Goal: Transaction & Acquisition: Purchase product/service

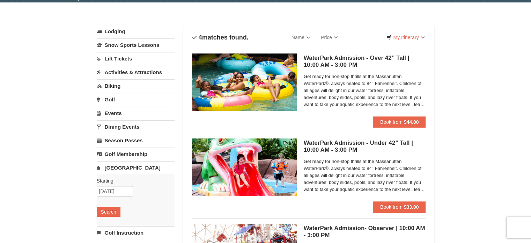
scroll to position [23, 0]
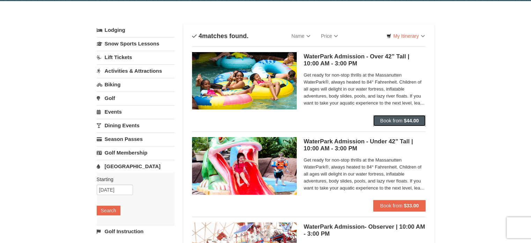
click at [413, 120] on strong "$44.00" at bounding box center [411, 121] width 15 height 6
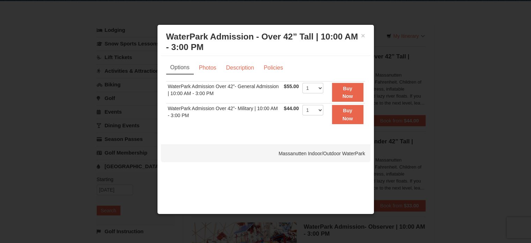
click at [176, 90] on td "WaterPark Admission Over 42”- General Admission | 10:00 AM - 3:00 PM" at bounding box center [224, 92] width 116 height 22
click at [321, 87] on select "1 2 3 4 5 6 7 8 9 10 11 12 13 14 15 16 17 18 19 20 21 22" at bounding box center [313, 88] width 21 height 10
select select "2"
click at [303, 83] on select "1 2 3 4 5 6 7 8 9 10 11 12 13 14 15 16 17 18 19 20 21 22" at bounding box center [313, 88] width 21 height 10
click at [348, 89] on strong "Buy Now" at bounding box center [348, 92] width 10 height 13
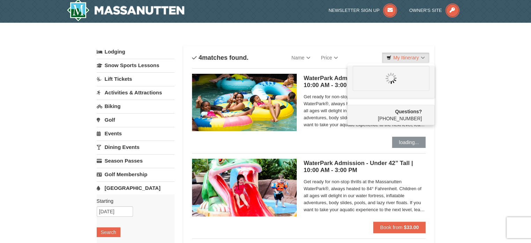
scroll to position [0, 0]
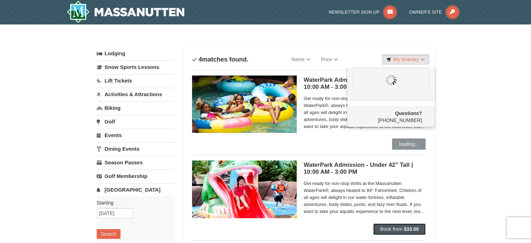
click at [397, 230] on span "Book from" at bounding box center [391, 229] width 22 height 6
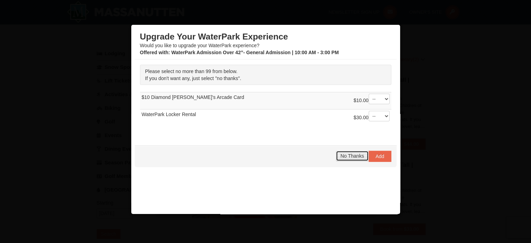
click at [354, 154] on span "No Thanks" at bounding box center [352, 156] width 23 height 6
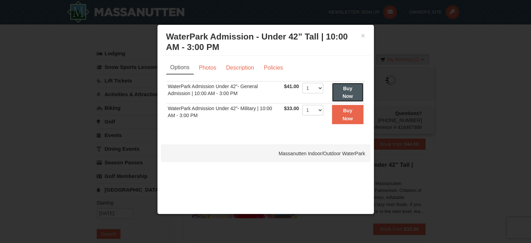
click at [351, 91] on button "Buy Now" at bounding box center [347, 92] width 31 height 19
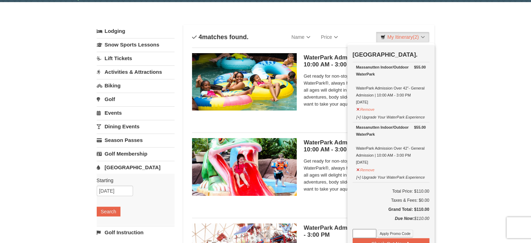
scroll to position [22, 0]
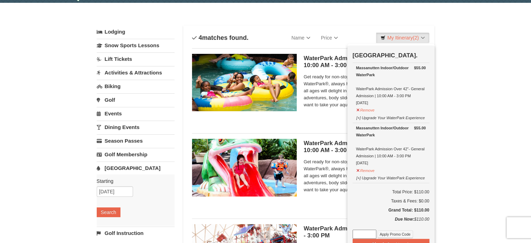
click at [147, 72] on link "Activities & Attractions" at bounding box center [136, 72] width 78 height 13
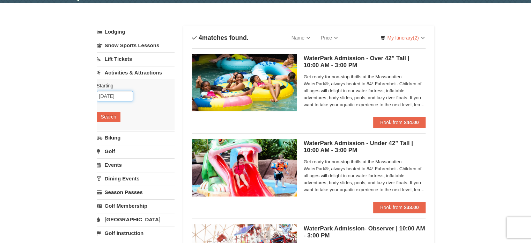
click at [109, 96] on input "11/27/2025" at bounding box center [115, 96] width 36 height 10
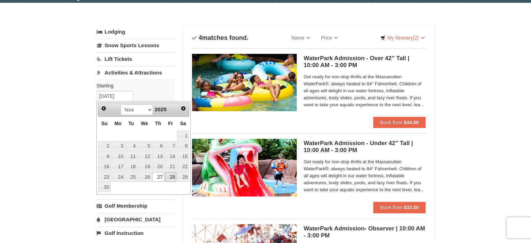
click at [173, 177] on link "28" at bounding box center [171, 177] width 12 height 10
type input "11/28/2025"
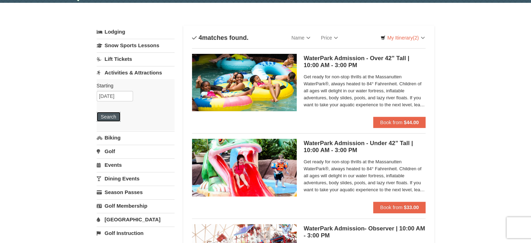
click at [116, 117] on button "Search" at bounding box center [109, 117] width 24 height 10
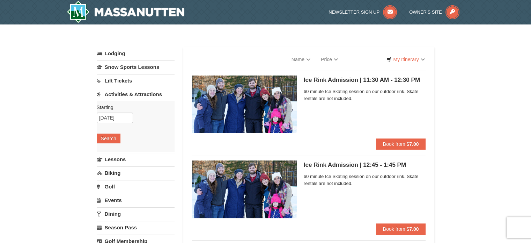
select select "10"
click at [406, 145] on button "Book from $7.00" at bounding box center [401, 143] width 50 height 11
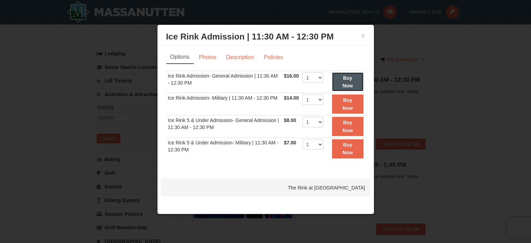
drag, startPoint x: 341, startPoint y: 81, endPoint x: 322, endPoint y: 59, distance: 28.9
click at [322, 59] on div "Options Photos Description Policies Sorry, no matches found. Please remove some…" at bounding box center [265, 109] width 199 height 116
click at [321, 75] on select "1 2 3 4 5 6 7 8 9 10 11 12 13 14 15 16 17 18 19 20 21 22" at bounding box center [313, 77] width 21 height 10
select select "2"
click at [303, 72] on select "1 2 3 4 5 6 7 8 9 10 11 12 13 14 15 16 17 18 19 20 21 22" at bounding box center [313, 77] width 21 height 10
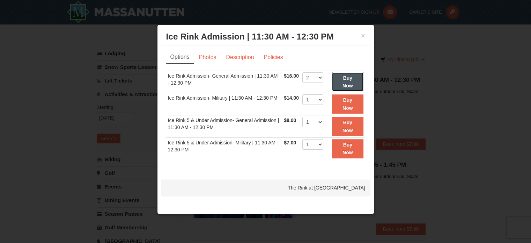
click at [352, 81] on button "Buy Now" at bounding box center [347, 81] width 31 height 19
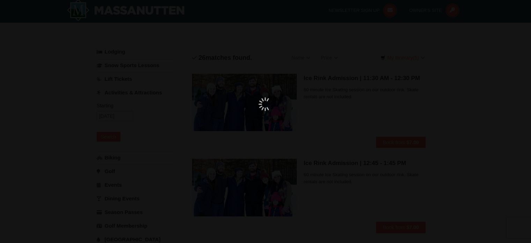
scroll to position [2, 0]
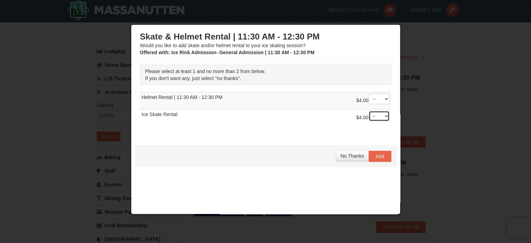
click at [376, 114] on select "-- 01 02" at bounding box center [379, 116] width 21 height 10
select select "2"
click at [369, 111] on select "-- 01 02" at bounding box center [379, 116] width 21 height 10
click at [376, 154] on span "Add" at bounding box center [380, 156] width 9 height 6
click at [344, 155] on span "No Thanks" at bounding box center [352, 156] width 23 height 6
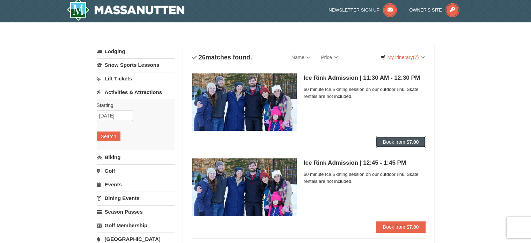
click at [394, 142] on span "Book from" at bounding box center [394, 142] width 22 height 6
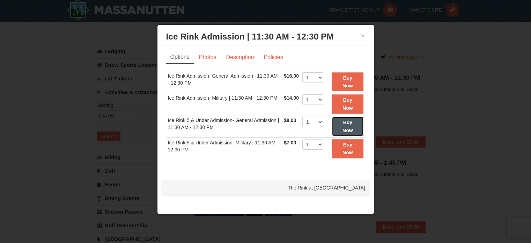
click at [342, 124] on button "Buy Now" at bounding box center [347, 126] width 31 height 19
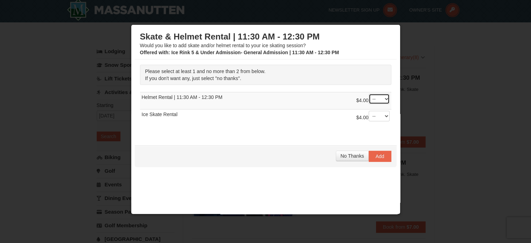
click at [380, 101] on select "-- 01 02" at bounding box center [379, 99] width 21 height 10
select select "1"
click at [369, 94] on select "-- 01 02" at bounding box center [379, 99] width 21 height 10
click at [379, 113] on select "-- 01 02" at bounding box center [379, 116] width 21 height 10
select select "1"
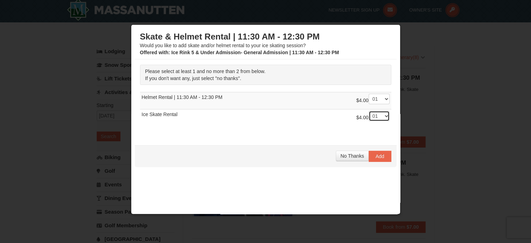
click at [369, 111] on select "-- 01 02" at bounding box center [379, 116] width 21 height 10
click at [376, 154] on span "Add" at bounding box center [380, 156] width 9 height 6
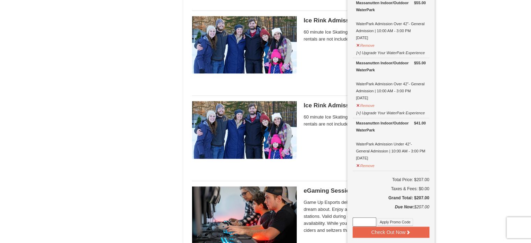
scroll to position [472, 0]
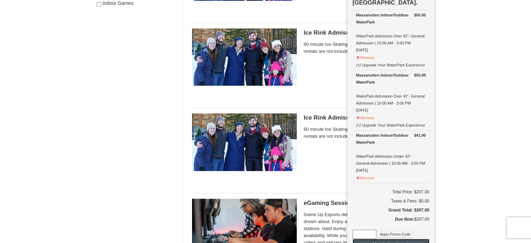
click at [397, 239] on button "Check Out Now" at bounding box center [391, 244] width 77 height 11
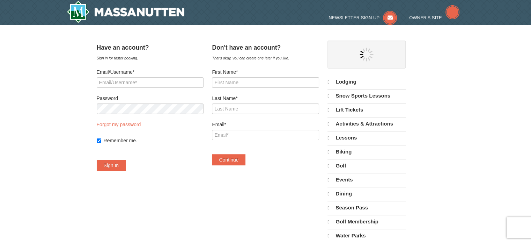
select select "10"
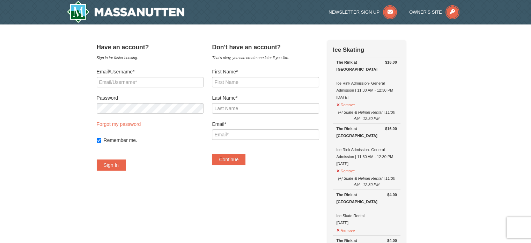
drag, startPoint x: 534, startPoint y: 60, endPoint x: 505, endPoint y: 36, distance: 37.7
click at [249, 88] on form "First Name* Last Name* Email* Continue" at bounding box center [265, 116] width 107 height 97
click at [235, 84] on input "First Name*" at bounding box center [265, 82] width 107 height 10
type input "Dent"
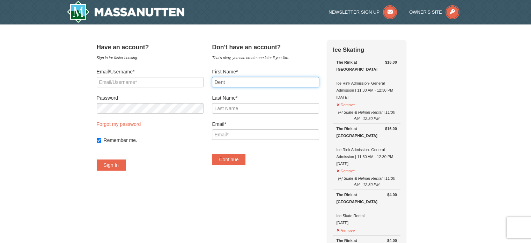
type input "Holden"
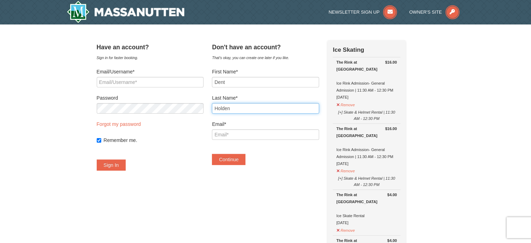
type input "dentholden@gmail.com"
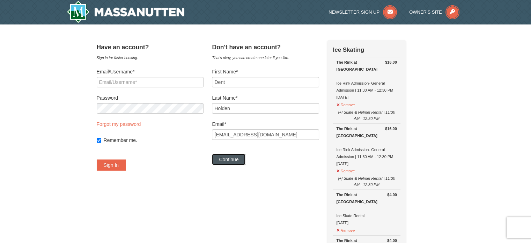
click at [246, 163] on button "Continue" at bounding box center [229, 159] width 34 height 11
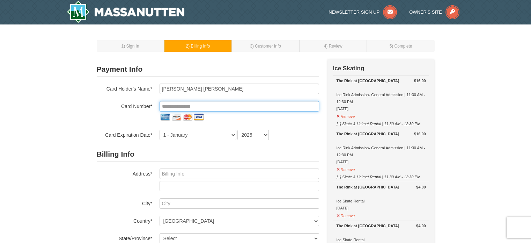
click at [219, 105] on input "tel" at bounding box center [240, 106] width 160 height 10
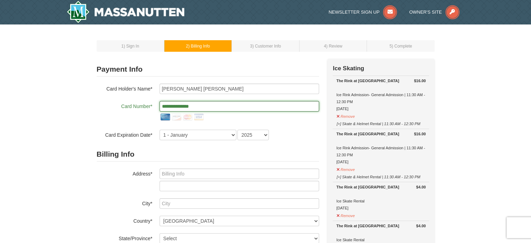
type input "**********"
click at [227, 134] on select "1 - January 2 - February 3 - March 4 - April 5 - May 6 - June 7 - July 8 - Augu…" at bounding box center [198, 135] width 77 height 10
select select "6"
click at [160, 130] on select "1 - January 2 - February 3 - March 4 - April 5 - May 6 - June 7 - July 8 - Augu…" at bounding box center [198, 135] width 77 height 10
click at [262, 138] on select "2025 2026 2027 2028 2029 2030 2031 2032 2033 2034" at bounding box center [253, 135] width 31 height 10
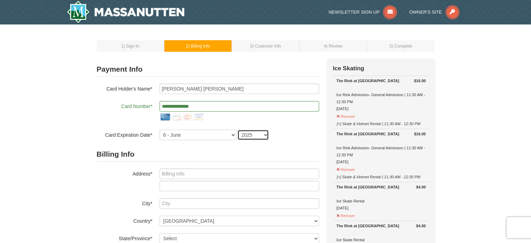
select select "2026"
click at [238, 130] on select "2025 2026 2027 2028 2029 2030 2031 2032 2033 2034" at bounding box center [253, 135] width 31 height 10
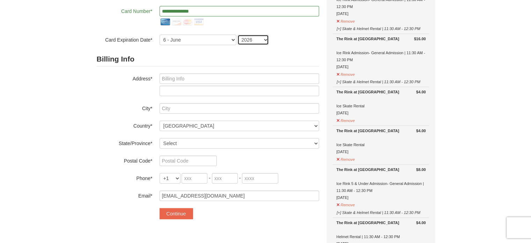
scroll to position [98, 0]
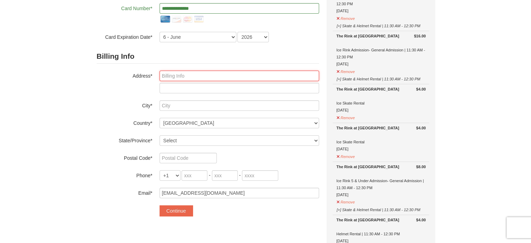
click at [209, 77] on input "text" at bounding box center [240, 76] width 160 height 10
type input "305 River Oak Drive"
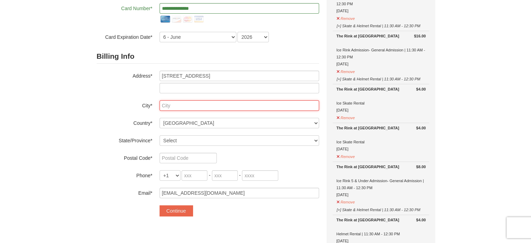
type input "Danville"
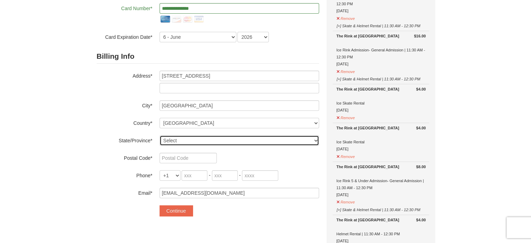
select select "VA"
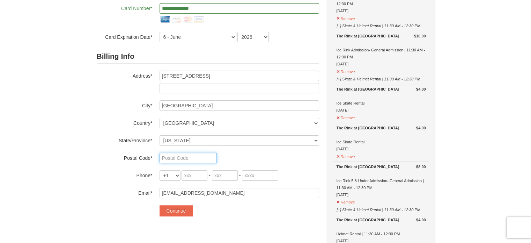
type input "24541"
type input "412"
type input "260"
type input "4394"
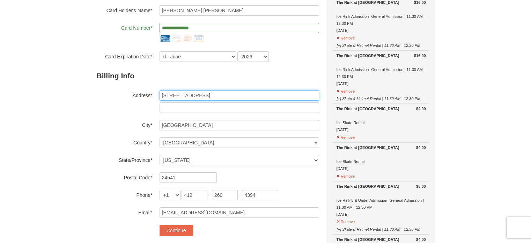
scroll to position [77, 0]
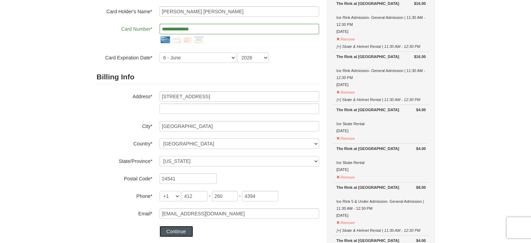
click at [182, 233] on button "Continue" at bounding box center [177, 231] width 34 height 11
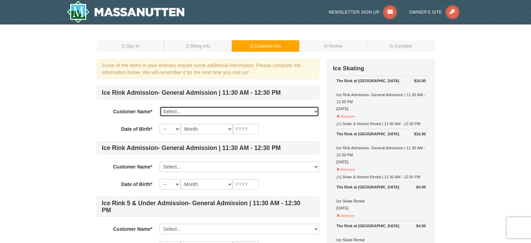
click at [306, 111] on select "Select... Dent Holden Add New..." at bounding box center [240, 111] width 160 height 10
select select "28333365"
click at [160, 106] on select "Select... Dent Holden Add New..." at bounding box center [240, 111] width 160 height 10
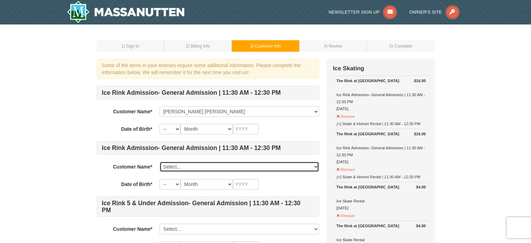
click at [293, 169] on select "Select... Dent Holden Add New..." at bounding box center [240, 166] width 160 height 10
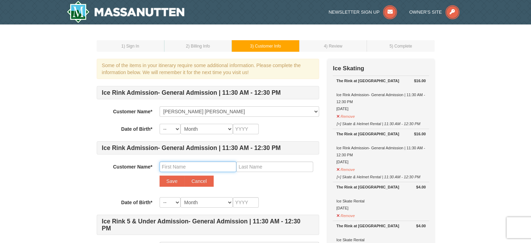
click at [221, 165] on input "text" at bounding box center [198, 166] width 77 height 10
type input "Rachel"
type input "Holden"
click at [165, 130] on select "-- 01 02 03 04 05 06 07 08 09 10 11 12 13 14 15 16 17 18 19 20 21 22 23 24 25 2…" at bounding box center [170, 129] width 21 height 10
select select "06"
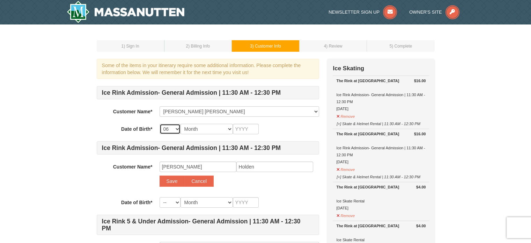
click at [160, 124] on select "-- 01 02 03 04 05 06 07 08 09 10 11 12 13 14 15 16 17 18 19 20 21 22 23 24 25 2…" at bounding box center [170, 129] width 21 height 10
click at [217, 130] on select "Month January February March April May June July August September October Novem…" at bounding box center [207, 129] width 52 height 10
select select "01"
click at [181, 124] on select "Month January February March April May June July August September October Novem…" at bounding box center [207, 129] width 52 height 10
click at [252, 129] on input "text" at bounding box center [246, 129] width 26 height 10
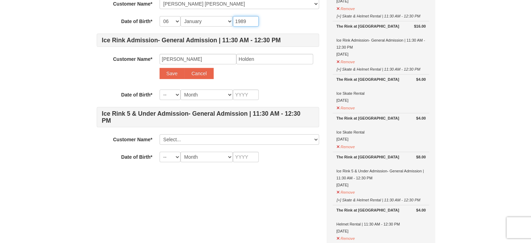
scroll to position [110, 0]
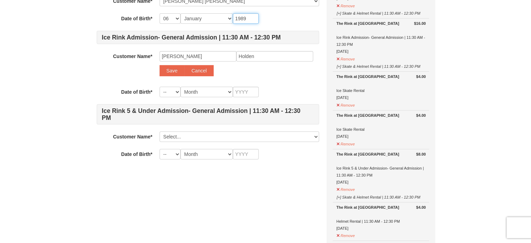
type input "1989"
click at [175, 90] on select "-- 01 02 03 04 05 06 07 08 09 10 11 12 13 14 15 16 17 18 19 20 21 22 23 24 25 2…" at bounding box center [170, 92] width 21 height 10
select select "28"
click at [160, 87] on select "-- 01 02 03 04 05 06 07 08 09 10 11 12 13 14 15 16 17 18 19 20 21 22 23 24 25 2…" at bounding box center [170, 92] width 21 height 10
click at [217, 94] on select "Month January February March April May June July August September October Novem…" at bounding box center [207, 92] width 52 height 10
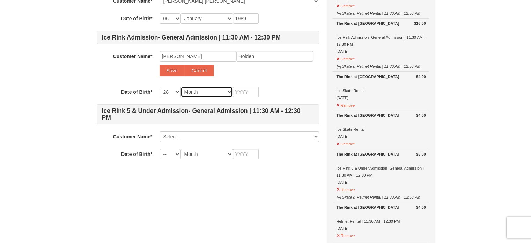
select select "05"
click at [181, 87] on select "Month January February March April May June July August September October Novem…" at bounding box center [207, 92] width 52 height 10
click at [241, 94] on input "text" at bounding box center [246, 92] width 26 height 10
type input "1991"
click at [174, 70] on button "Save" at bounding box center [172, 70] width 25 height 11
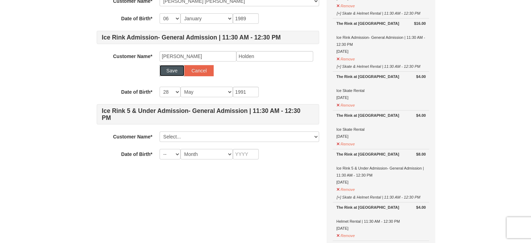
select select
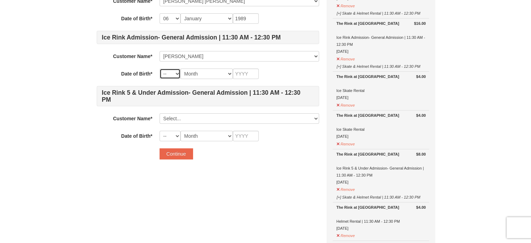
click at [175, 72] on select "-- 01 02 03 04 05 06 07 08 09 10 11 12 13 14 15 16 17 18 19 20 21 22 23 24 25 2…" at bounding box center [170, 73] width 21 height 10
select select "28"
click at [160, 68] on select "-- 01 02 03 04 05 06 07 08 09 10 11 12 13 14 15 16 17 18 19 20 21 22 23 24 25 2…" at bounding box center [170, 73] width 21 height 10
click at [208, 74] on select "Month January February March April May June July August September October Novem…" at bounding box center [207, 73] width 52 height 10
select select "05"
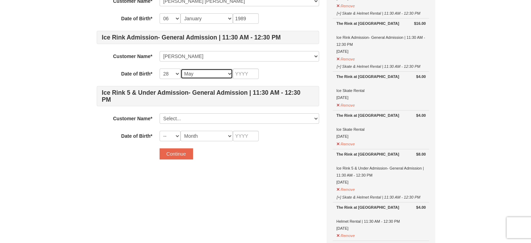
click at [181, 68] on select "Month January February March April May June July August September October Novem…" at bounding box center [207, 73] width 52 height 10
click at [242, 75] on input "text" at bounding box center [246, 73] width 26 height 10
type input "1991"
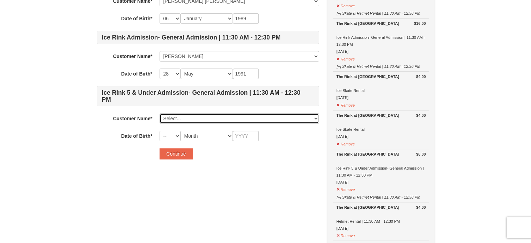
click at [225, 117] on select "Select... Dent Holden Rachel Holden Add New..." at bounding box center [240, 118] width 160 height 10
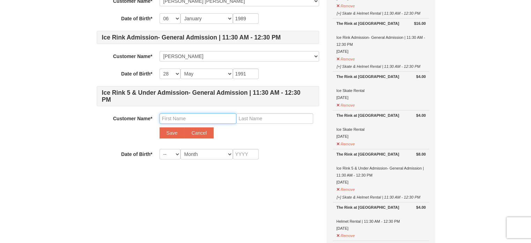
click at [191, 116] on input "text" at bounding box center [198, 118] width 77 height 10
type input "Claire"
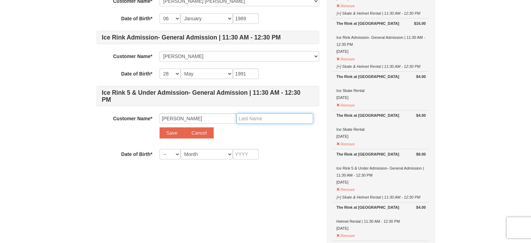
click at [267, 118] on input "text" at bounding box center [274, 118] width 77 height 10
type input "Holden"
click at [174, 133] on button "Save" at bounding box center [172, 132] width 25 height 11
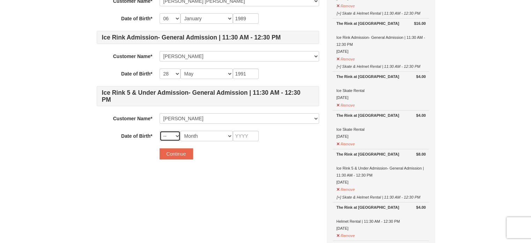
click at [166, 135] on select "-- 01 02 03 04 05 06 07 08 09 10 11 12 13 14 15 16 17 18 19 20 21 22 23 24 25 2…" at bounding box center [170, 136] width 21 height 10
click at [160, 131] on select "-- 01 02 03 04 05 06 07 08 09 10 11 12 13 14 15 16 17 18 19 20 21 22 23 24 25 2…" at bounding box center [170, 136] width 21 height 10
click at [171, 132] on select "-- 01 02 03 04 05 06 07 08 09 10 11 12 13 14 15 16 17 18 19 20 21 22 23 24 25 2…" at bounding box center [170, 136] width 21 height 10
select select "03"
click at [160, 131] on select "-- 01 02 03 04 05 06 07 08 09 10 11 12 13 14 15 16 17 18 19 20 21 22 23 24 25 2…" at bounding box center [170, 136] width 21 height 10
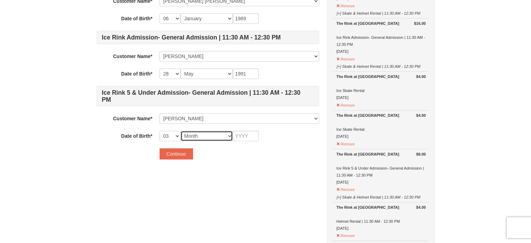
click at [210, 135] on select "Month January February March April May June July August September October Novem…" at bounding box center [207, 136] width 52 height 10
select select "05"
click at [181, 131] on select "Month January February March April May June July August September October Novem…" at bounding box center [207, 136] width 52 height 10
click at [246, 137] on input "text" at bounding box center [246, 136] width 26 height 10
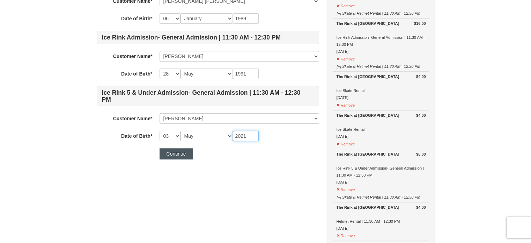
type input "2021"
click at [180, 156] on button "Continue" at bounding box center [177, 153] width 34 height 11
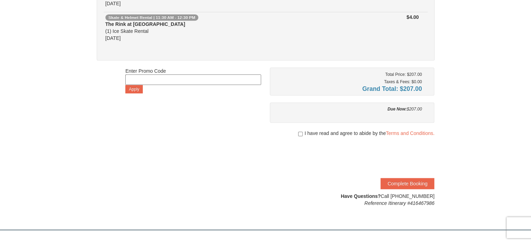
scroll to position [363, 0]
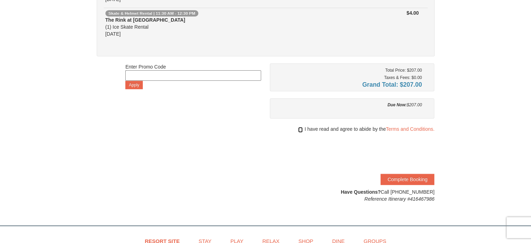
click at [299, 128] on input "checkbox" at bounding box center [300, 130] width 5 height 6
checkbox input "true"
click at [403, 176] on button "Complete Booking" at bounding box center [408, 179] width 54 height 11
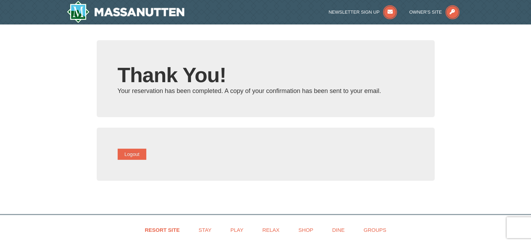
type input "[EMAIL_ADDRESS][DOMAIN_NAME]"
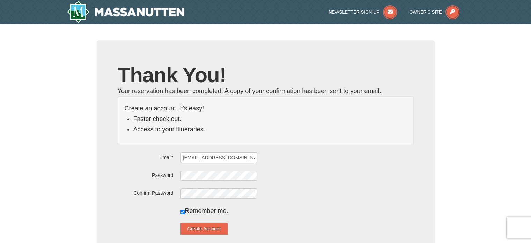
click at [189, 211] on div "Remember me." at bounding box center [266, 210] width 296 height 10
click at [185, 211] on input "checkbox" at bounding box center [183, 212] width 5 height 5
checkbox input "false"
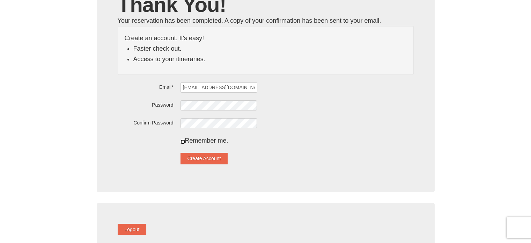
scroll to position [88, 0]
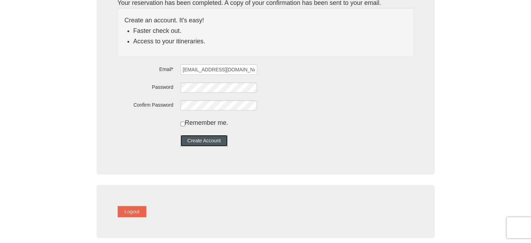
click at [222, 141] on button "Create Account" at bounding box center [205, 140] width 48 height 11
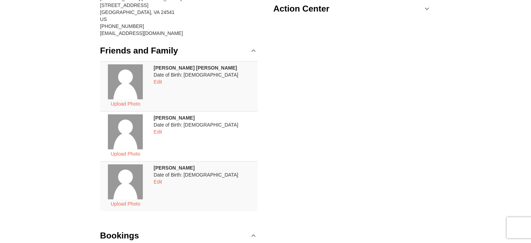
scroll to position [89, 0]
